Goal: Browse casually: Explore the website without a specific task or goal

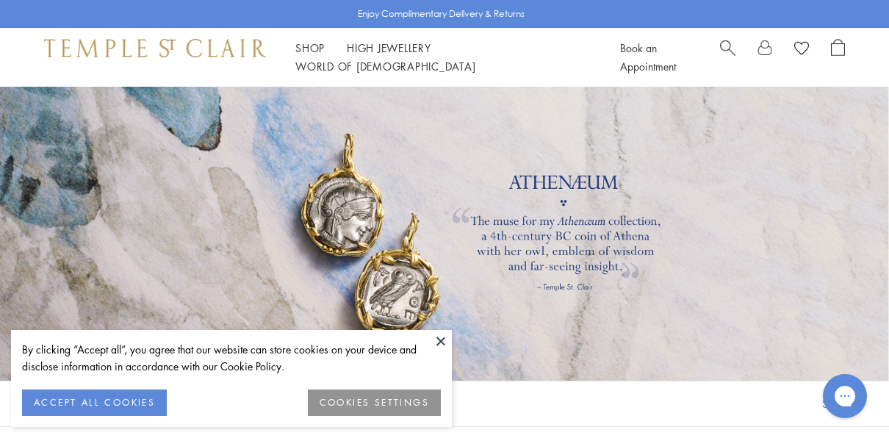
click at [437, 339] on button at bounding box center [441, 341] width 22 height 22
click at [156, 402] on button "ACCEPT ALL COOKIES" at bounding box center [94, 402] width 145 height 26
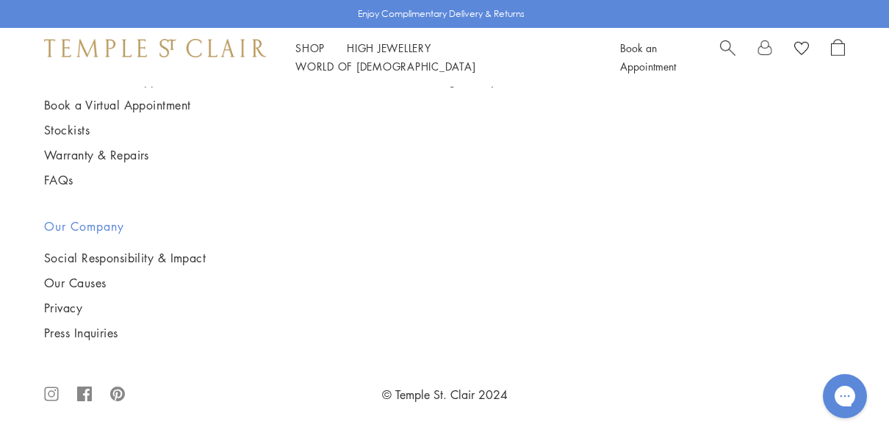
scroll to position [1439, 0]
